Goal: Task Accomplishment & Management: Manage account settings

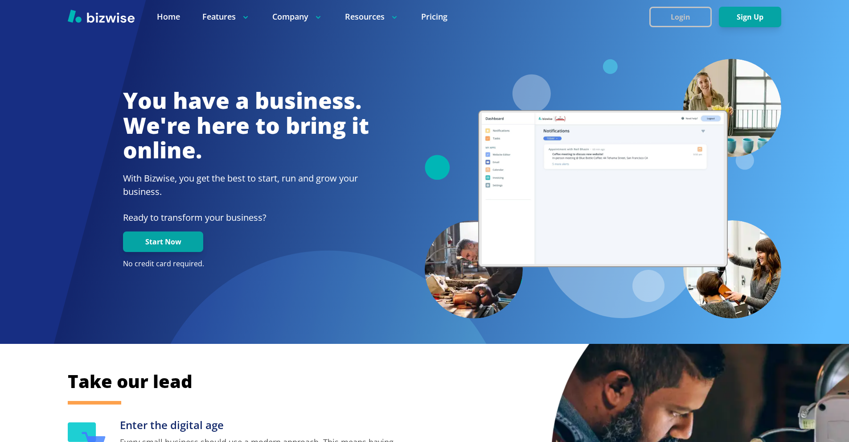
click at [664, 9] on button "Login" at bounding box center [680, 17] width 62 height 21
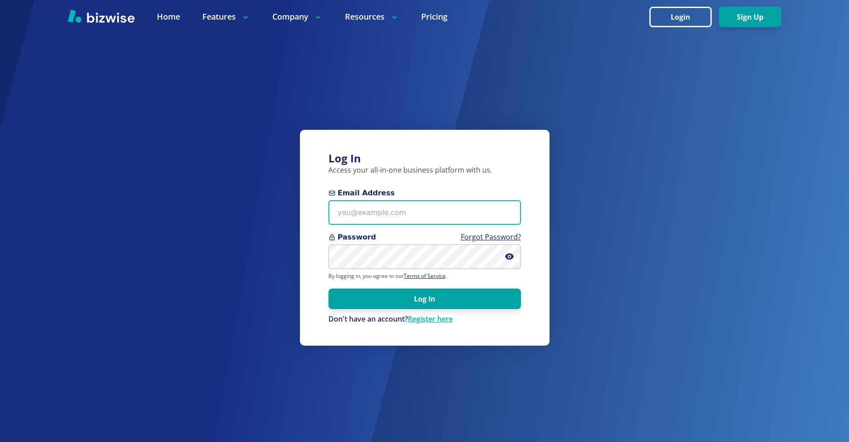
drag, startPoint x: 391, startPoint y: 212, endPoint x: 358, endPoint y: 148, distance: 72.0
click at [390, 211] on input "Email Address" at bounding box center [424, 212] width 193 height 25
paste input "[EMAIL_ADDRESS][DOMAIN_NAME]"
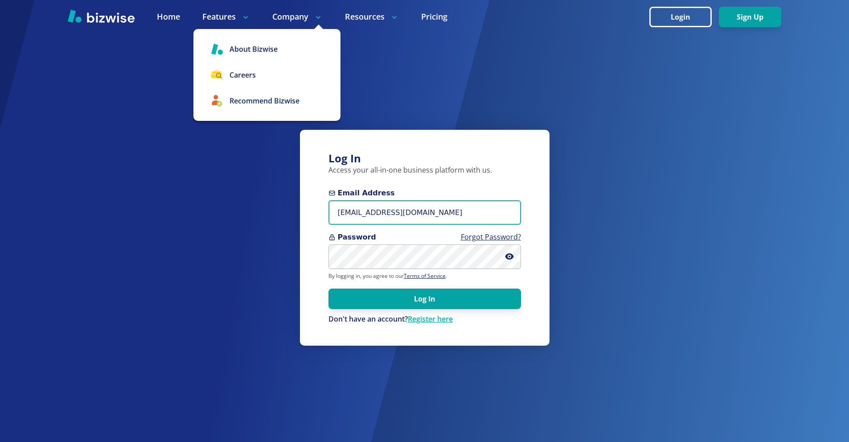
type input "[EMAIL_ADDRESS][DOMAIN_NAME]"
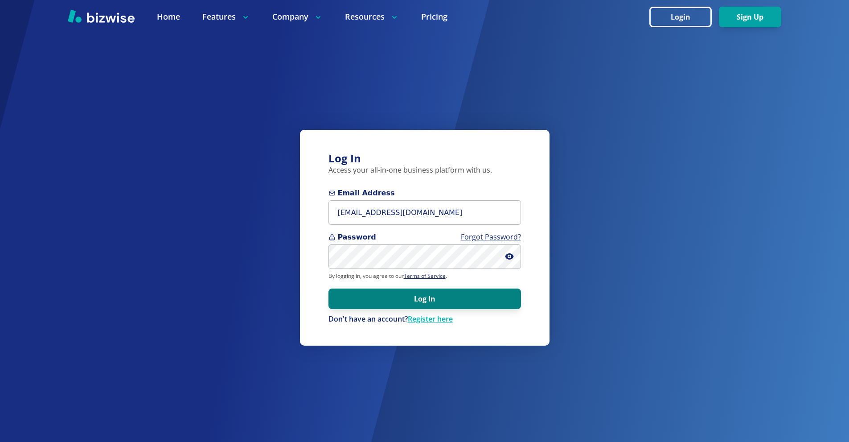
click at [403, 295] on button "Log In" at bounding box center [424, 298] width 193 height 21
